Goal: Information Seeking & Learning: Find contact information

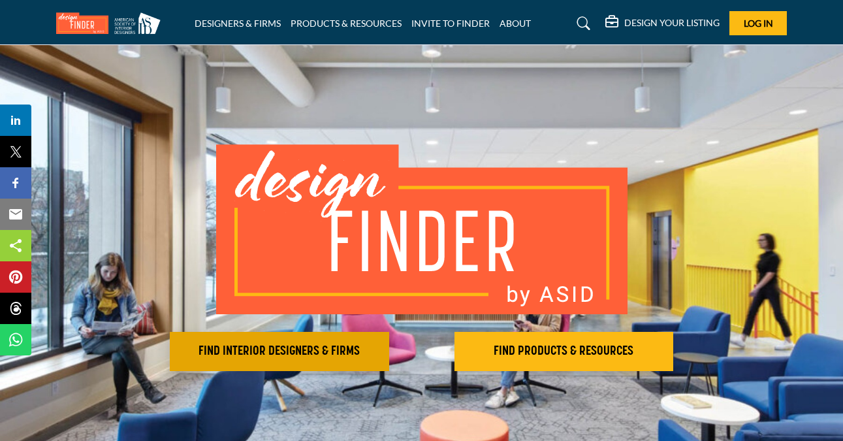
click at [366, 339] on button "FIND INTERIOR DESIGNERS & FIRMS" at bounding box center [279, 351] width 219 height 39
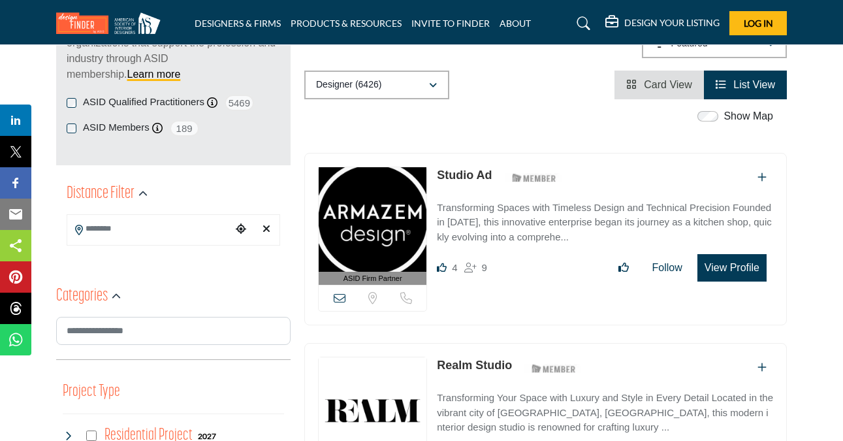
scroll to position [228, 0]
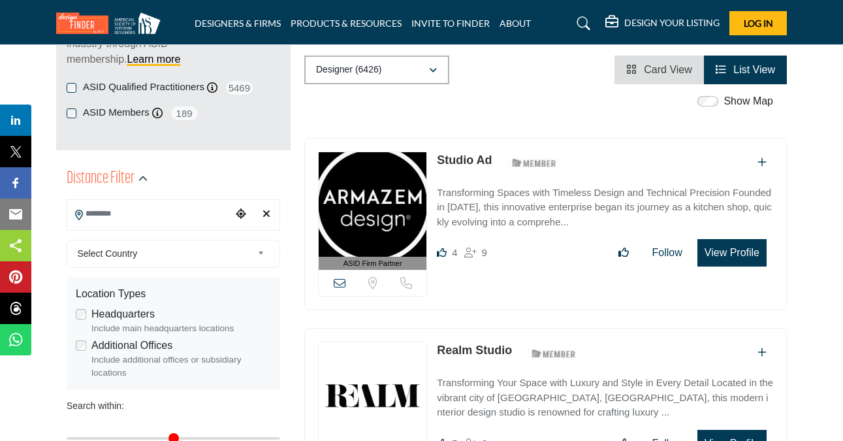
click at [182, 223] on input "Search Location" at bounding box center [149, 213] width 165 height 25
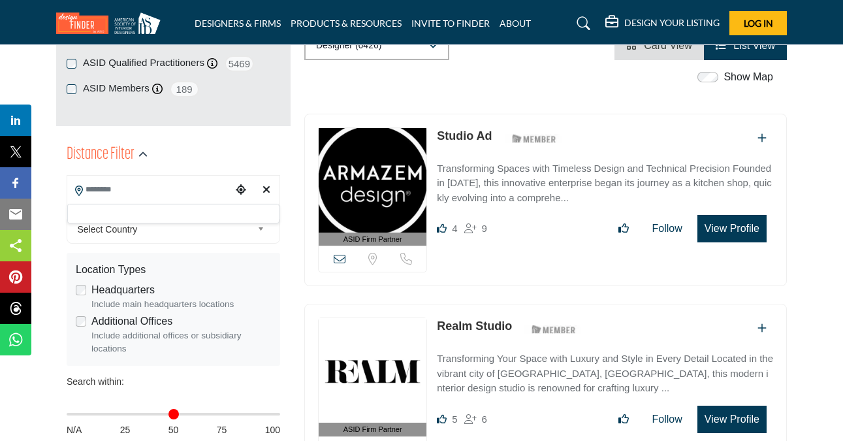
scroll to position [251, 0]
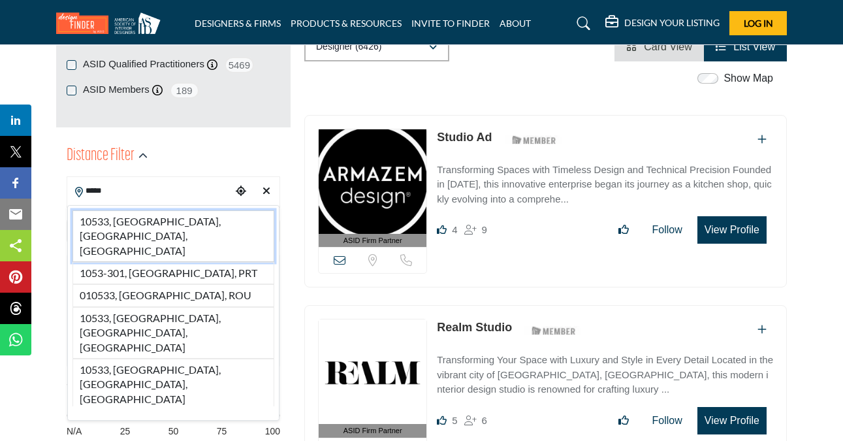
click at [199, 225] on li "10533, [GEOGRAPHIC_DATA], [GEOGRAPHIC_DATA], [GEOGRAPHIC_DATA]" at bounding box center [173, 236] width 202 height 52
type input "**********"
type input "***"
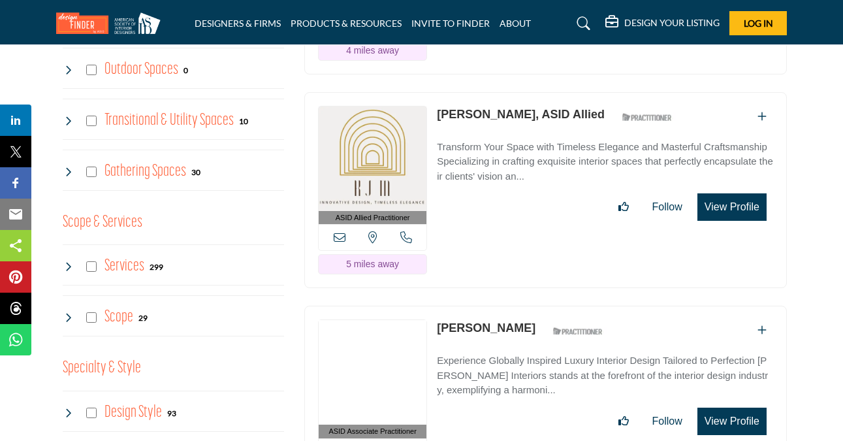
scroll to position [1157, 0]
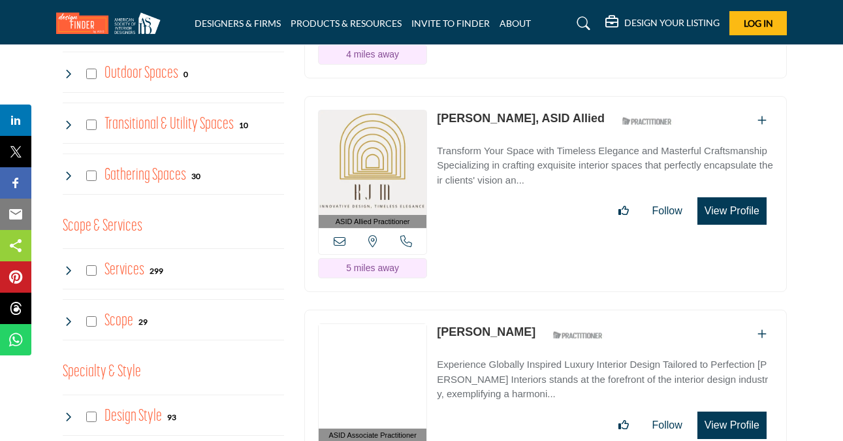
click at [68, 267] on icon at bounding box center [68, 270] width 10 height 10
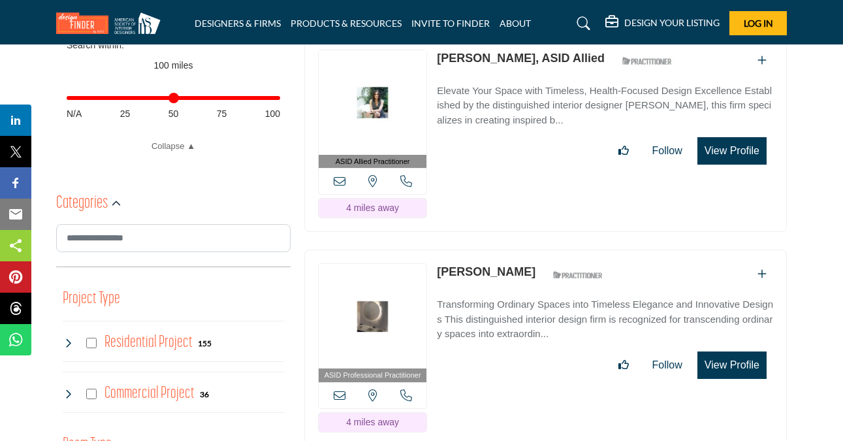
scroll to position [618, 0]
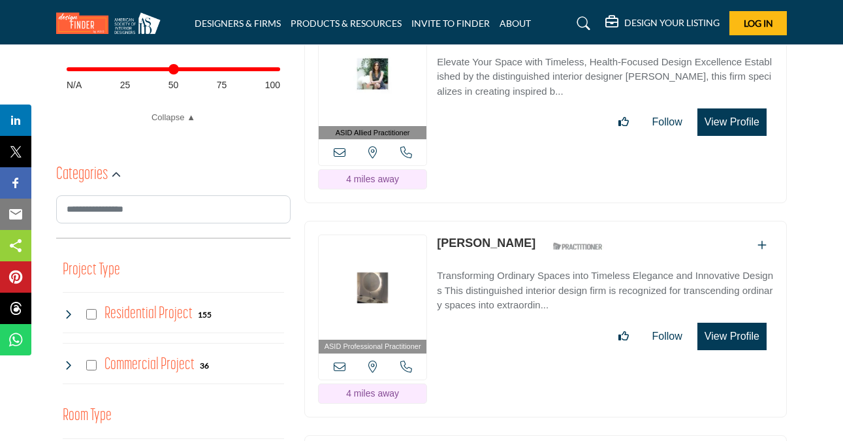
click at [69, 311] on icon at bounding box center [68, 314] width 10 height 10
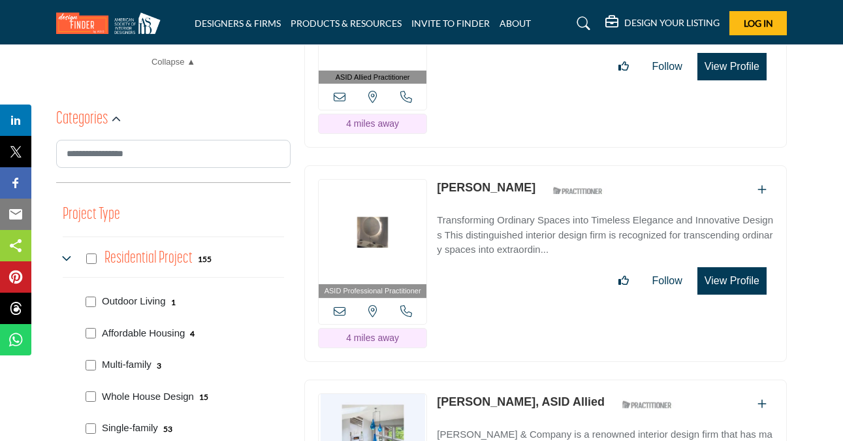
scroll to position [758, 0]
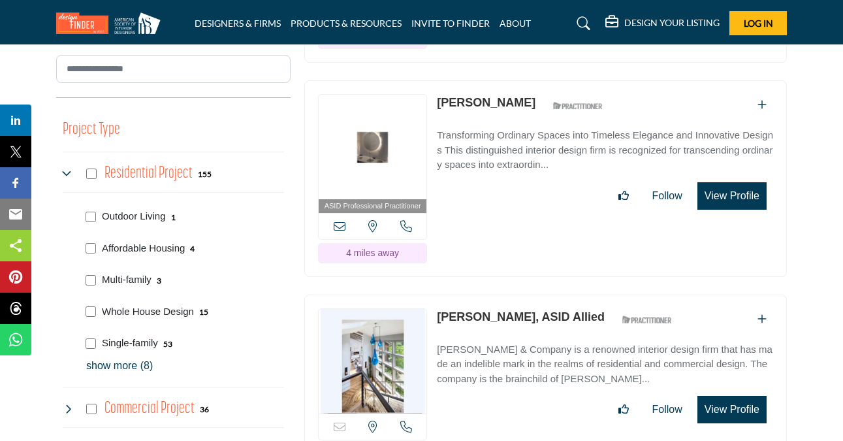
click at [105, 368] on p "show more (8)" at bounding box center [185, 366] width 198 height 16
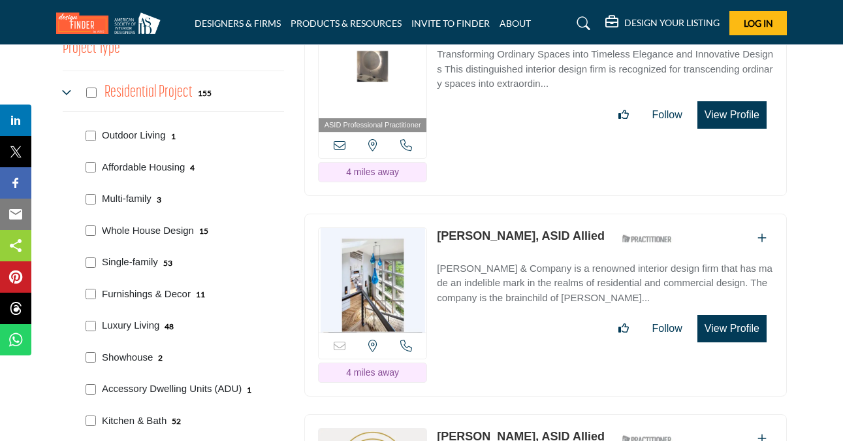
scroll to position [817, 0]
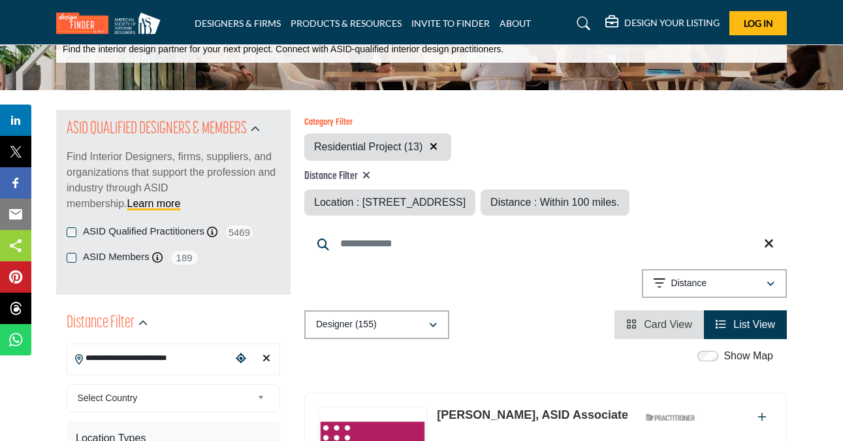
scroll to position [287, 0]
